Goal: Transaction & Acquisition: Purchase product/service

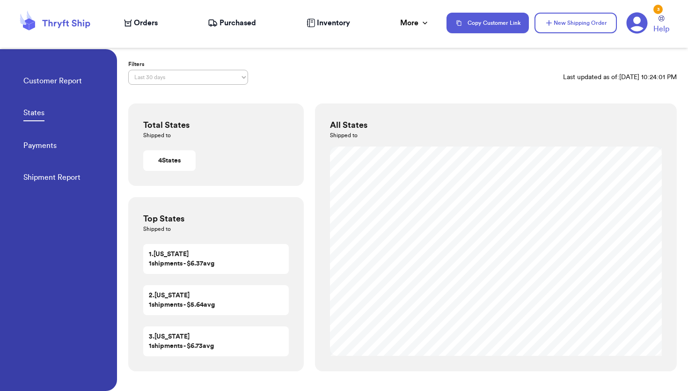
select select "LAST_30_DAYS"
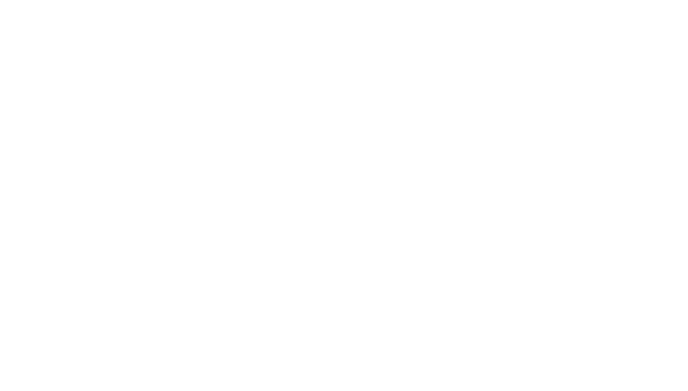
select select "LAST_30_DAYS"
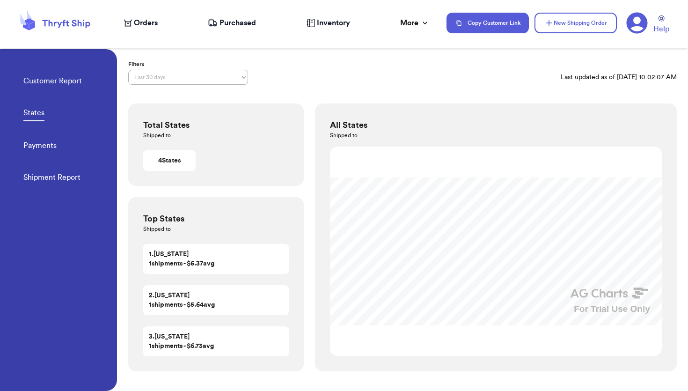
click at [140, 24] on span "Orders" at bounding box center [146, 22] width 24 height 11
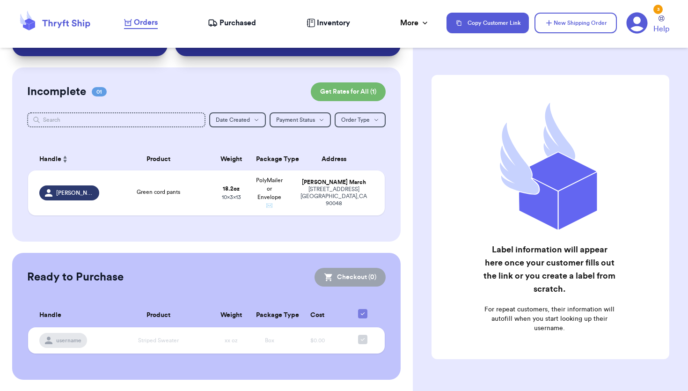
scroll to position [51, 0]
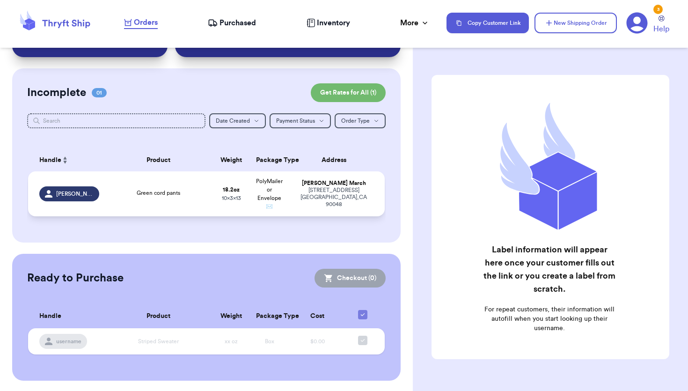
click at [197, 197] on div "Green cord pants" at bounding box center [158, 194] width 96 height 10
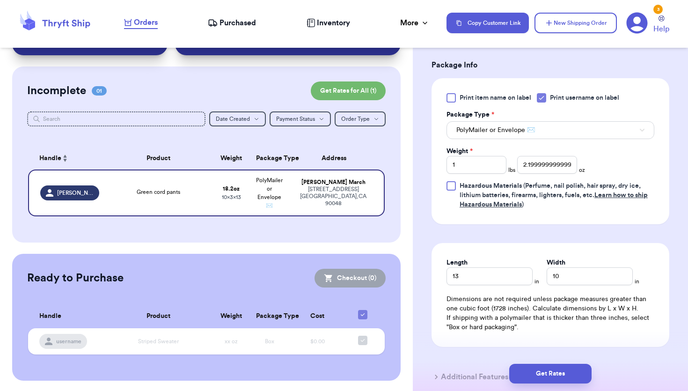
scroll to position [449, 0]
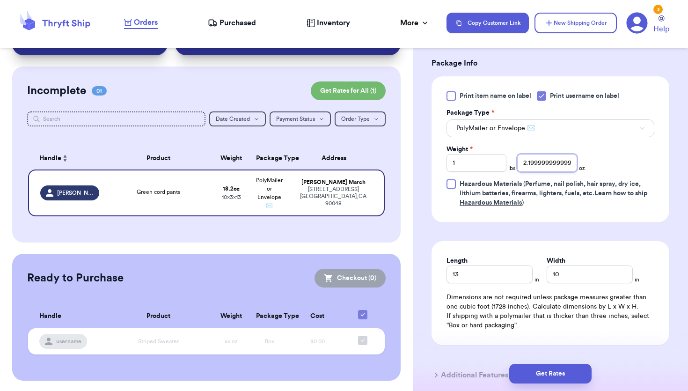
click at [550, 154] on input "2.1999999999999993" at bounding box center [547, 163] width 60 height 18
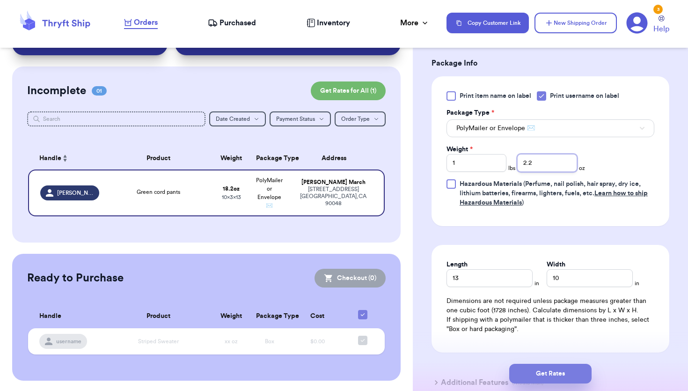
type input "2.2"
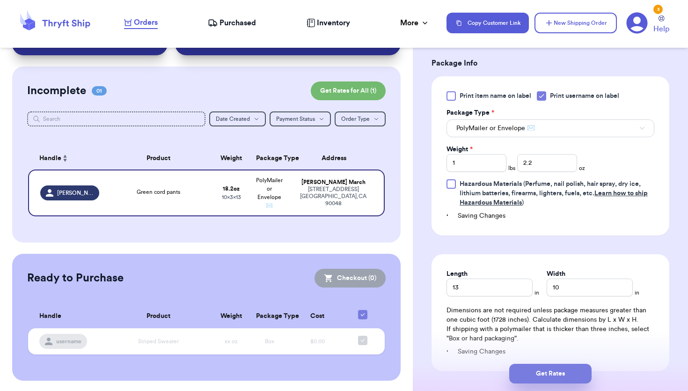
click at [541, 368] on button "Get Rates" at bounding box center [550, 374] width 82 height 20
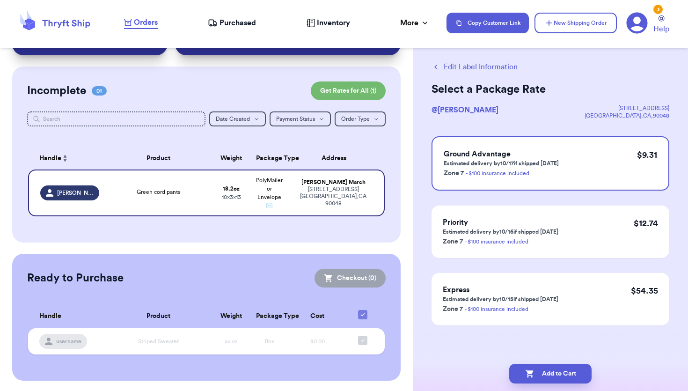
scroll to position [0, 0]
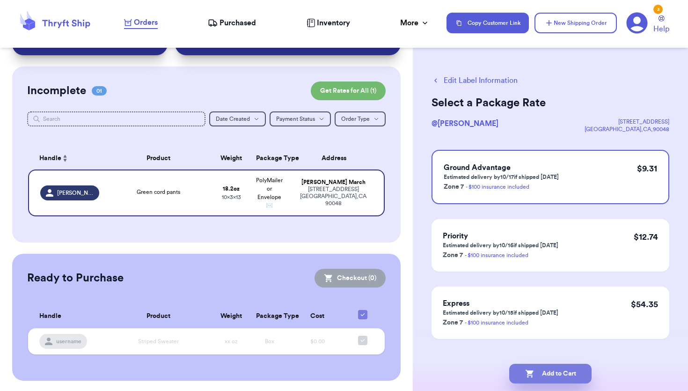
click at [562, 372] on button "Add to Cart" at bounding box center [550, 374] width 82 height 20
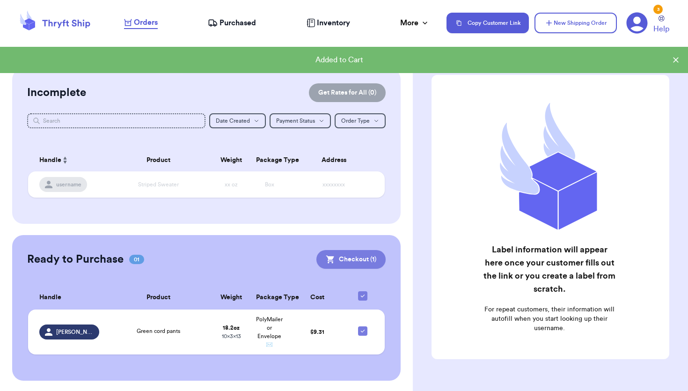
click at [339, 260] on button "Checkout ( 1 )" at bounding box center [350, 259] width 69 height 19
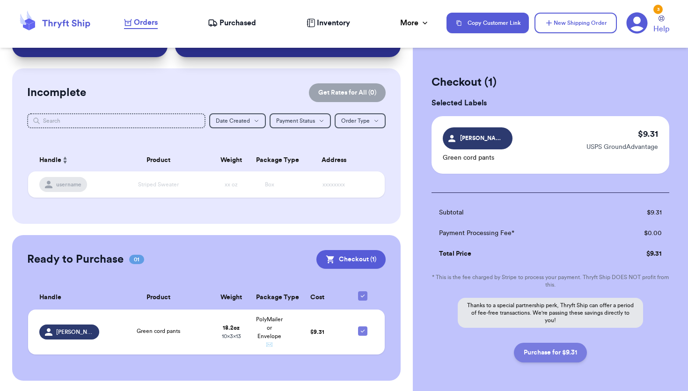
click at [548, 353] on button "Purchase for $9.31" at bounding box center [550, 352] width 73 height 20
checkbox input "false"
checkbox input "true"
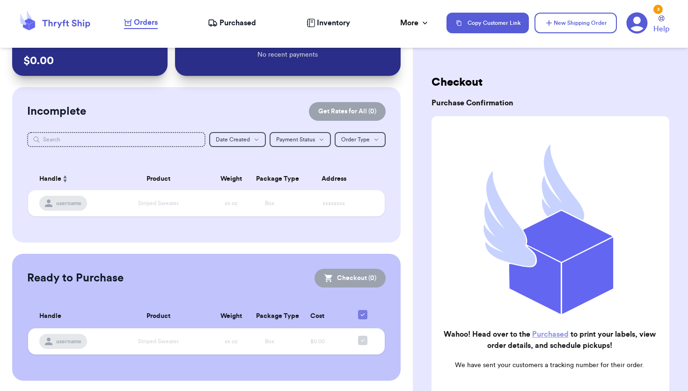
scroll to position [0, 0]
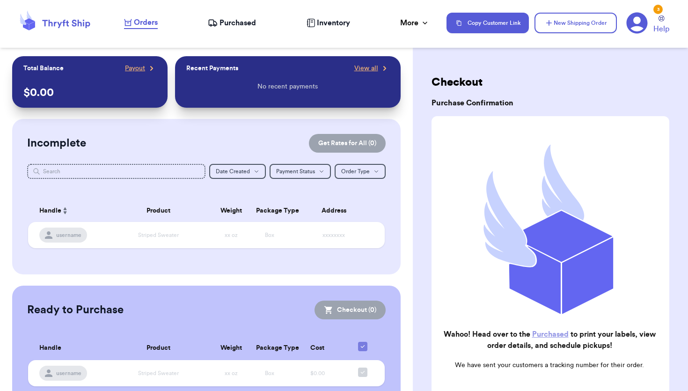
click at [553, 333] on link "Purchased" at bounding box center [550, 333] width 36 height 7
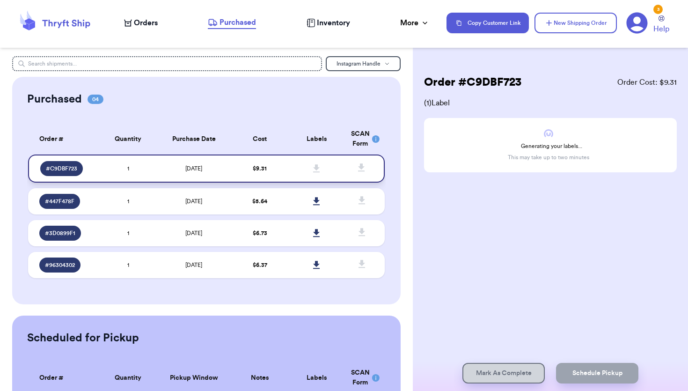
click at [299, 166] on td at bounding box center [316, 168] width 57 height 28
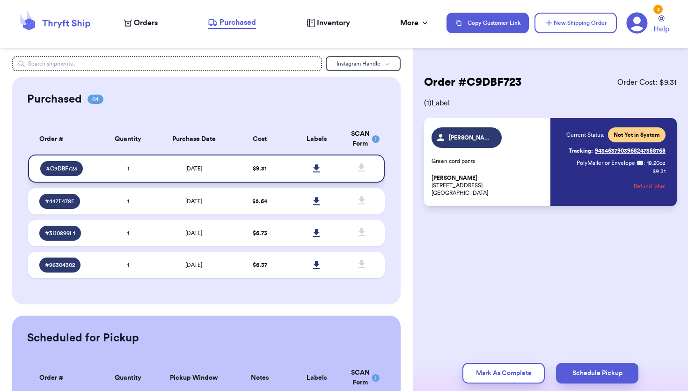
click at [316, 169] on icon at bounding box center [316, 168] width 7 height 8
